Goal: Navigation & Orientation: Understand site structure

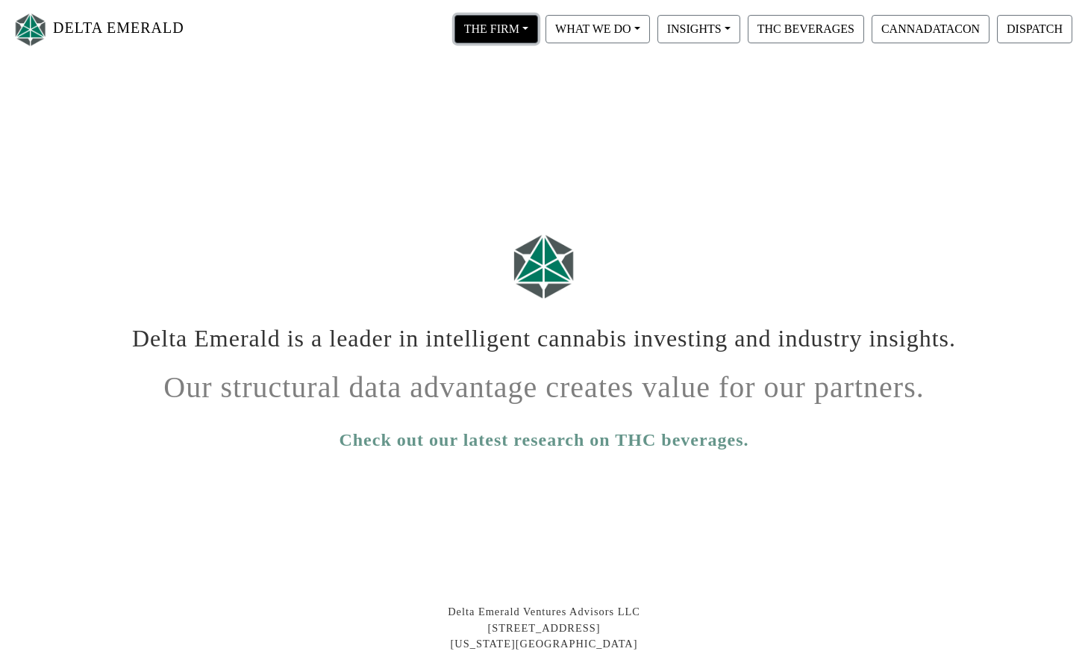
click at [529, 28] on button "THE FIRM" at bounding box center [496, 29] width 84 height 28
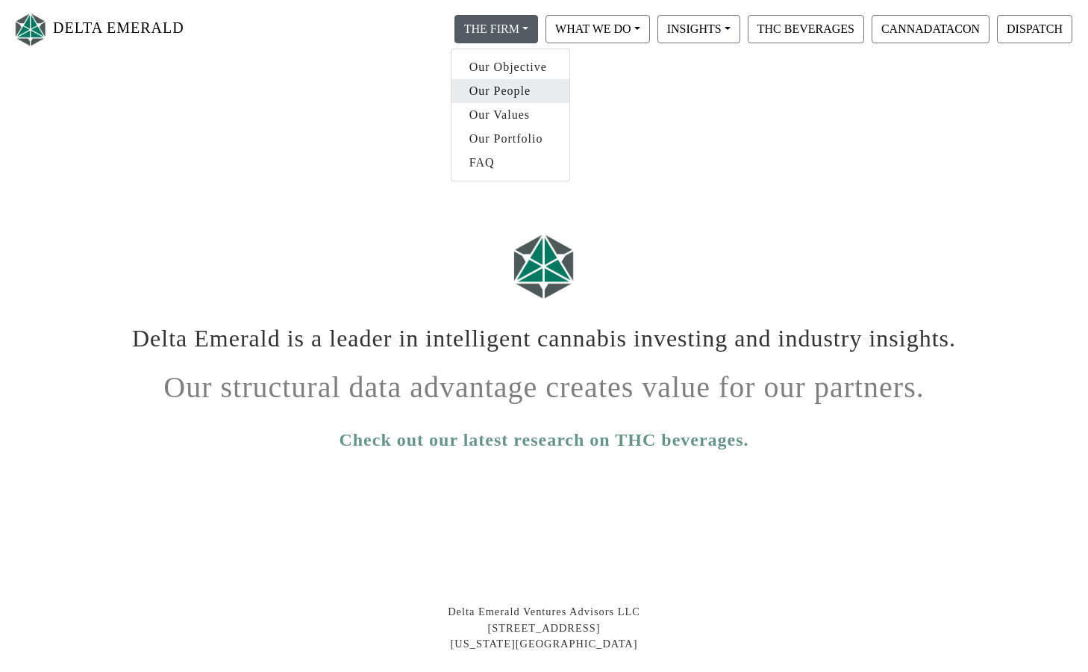
click at [504, 88] on link "Our People" at bounding box center [511, 91] width 118 height 24
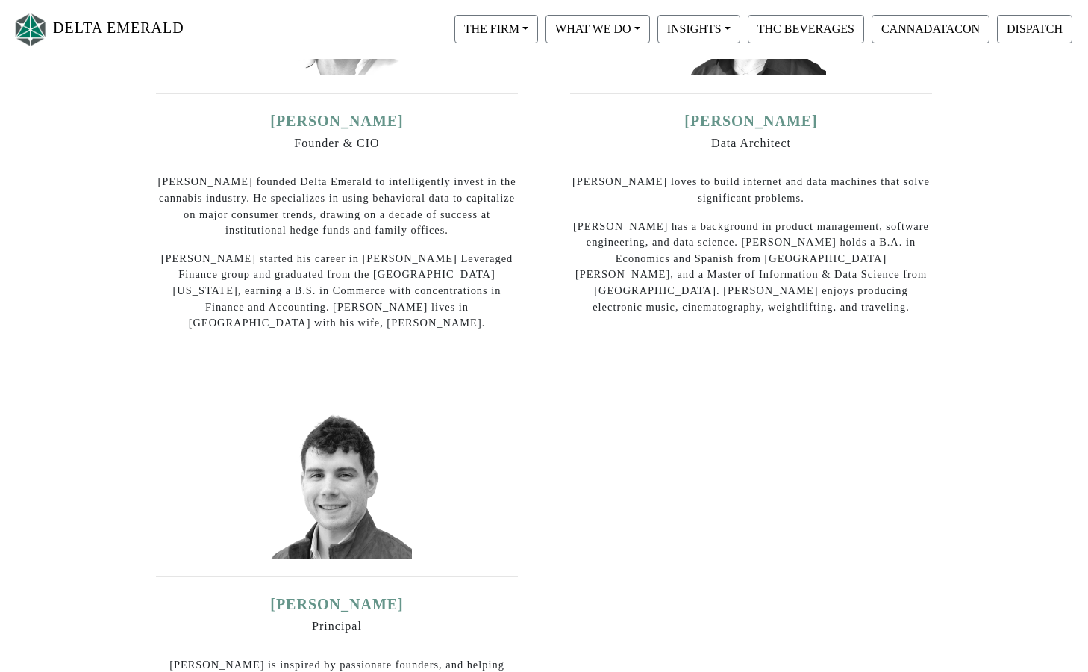
scroll to position [298, 0]
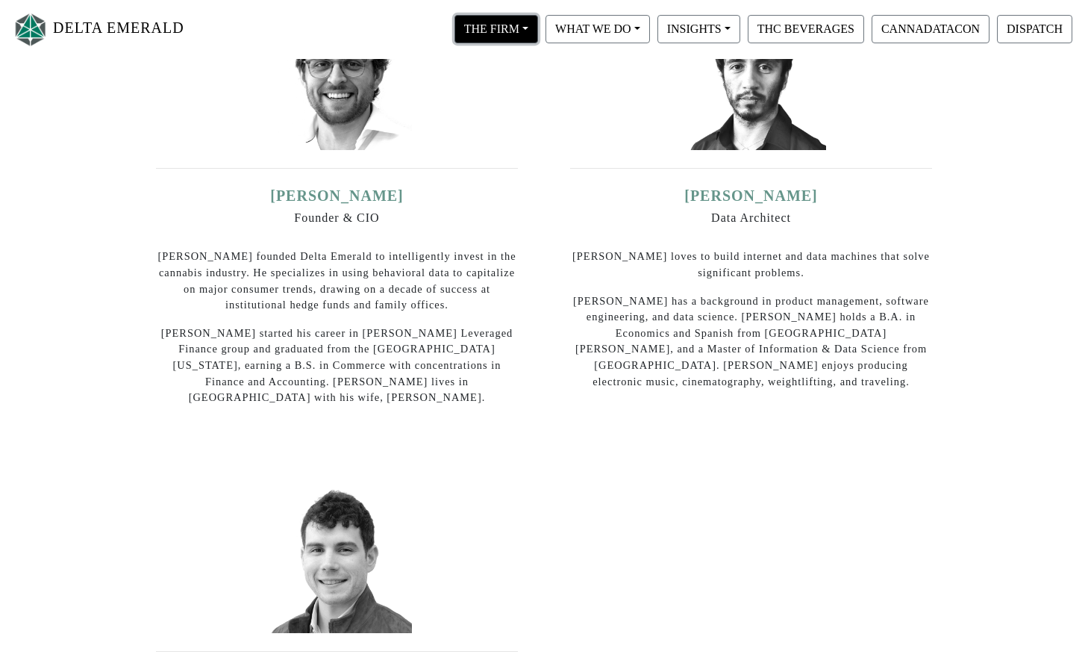
click at [533, 30] on button "THE FIRM" at bounding box center [496, 29] width 84 height 28
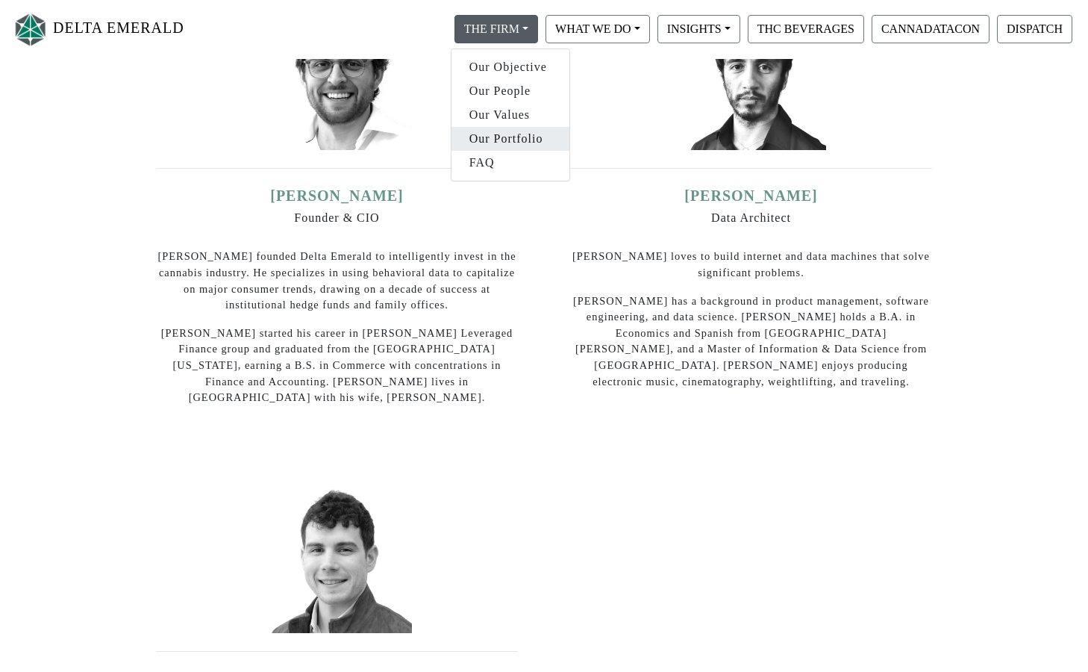
click at [489, 134] on link "Our Portfolio" at bounding box center [511, 139] width 118 height 24
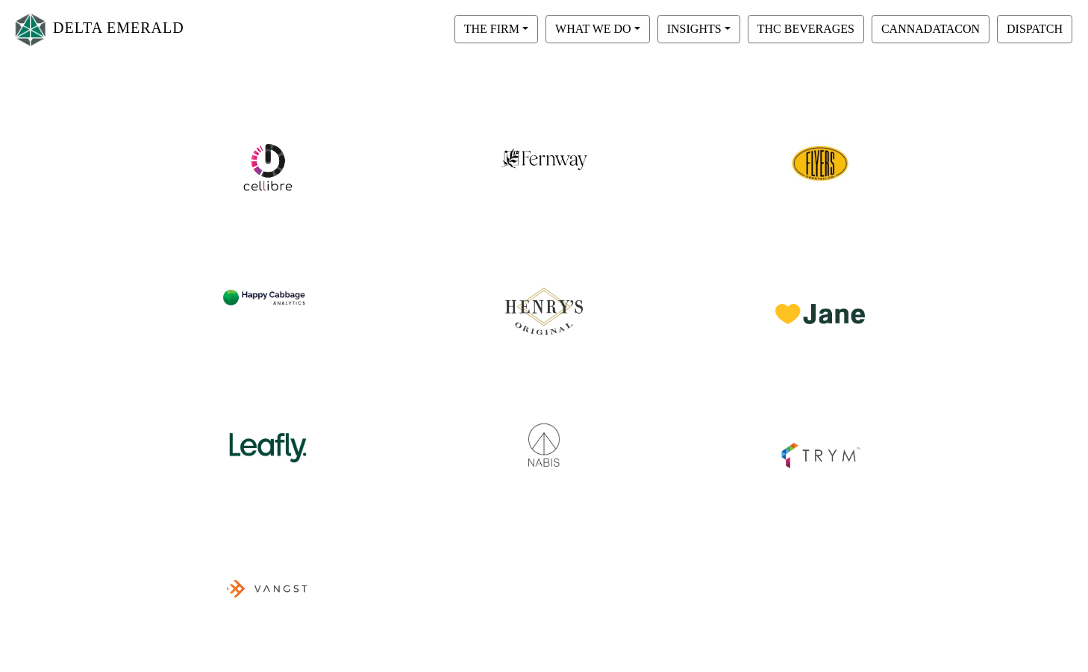
scroll to position [373, 0]
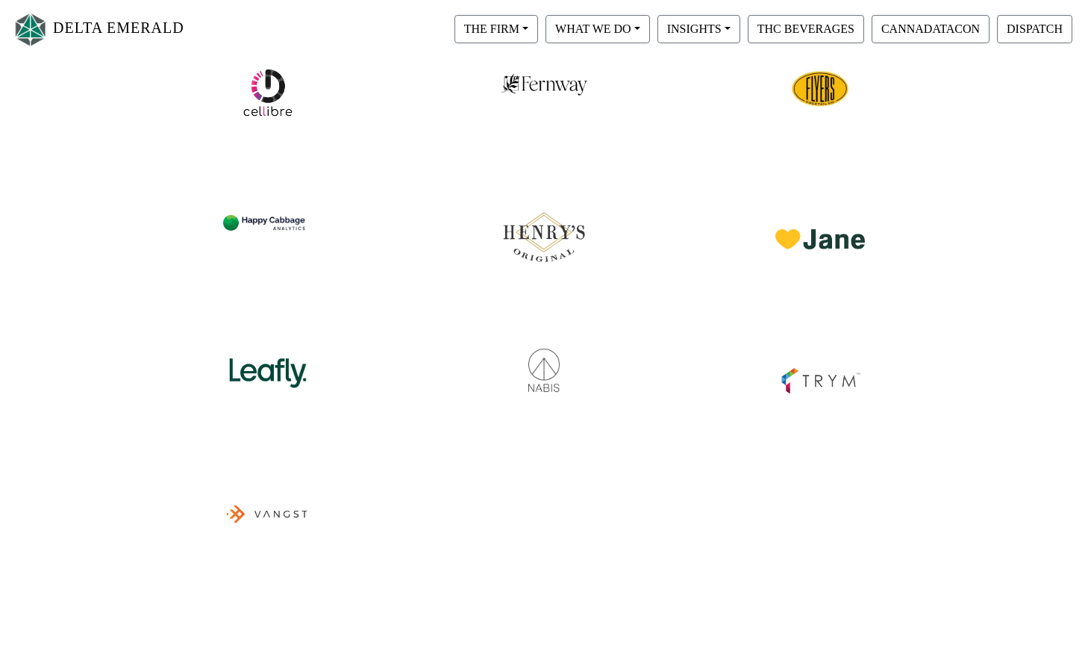
click at [552, 237] on img at bounding box center [544, 229] width 94 height 78
